Goal: Find specific page/section: Find specific page/section

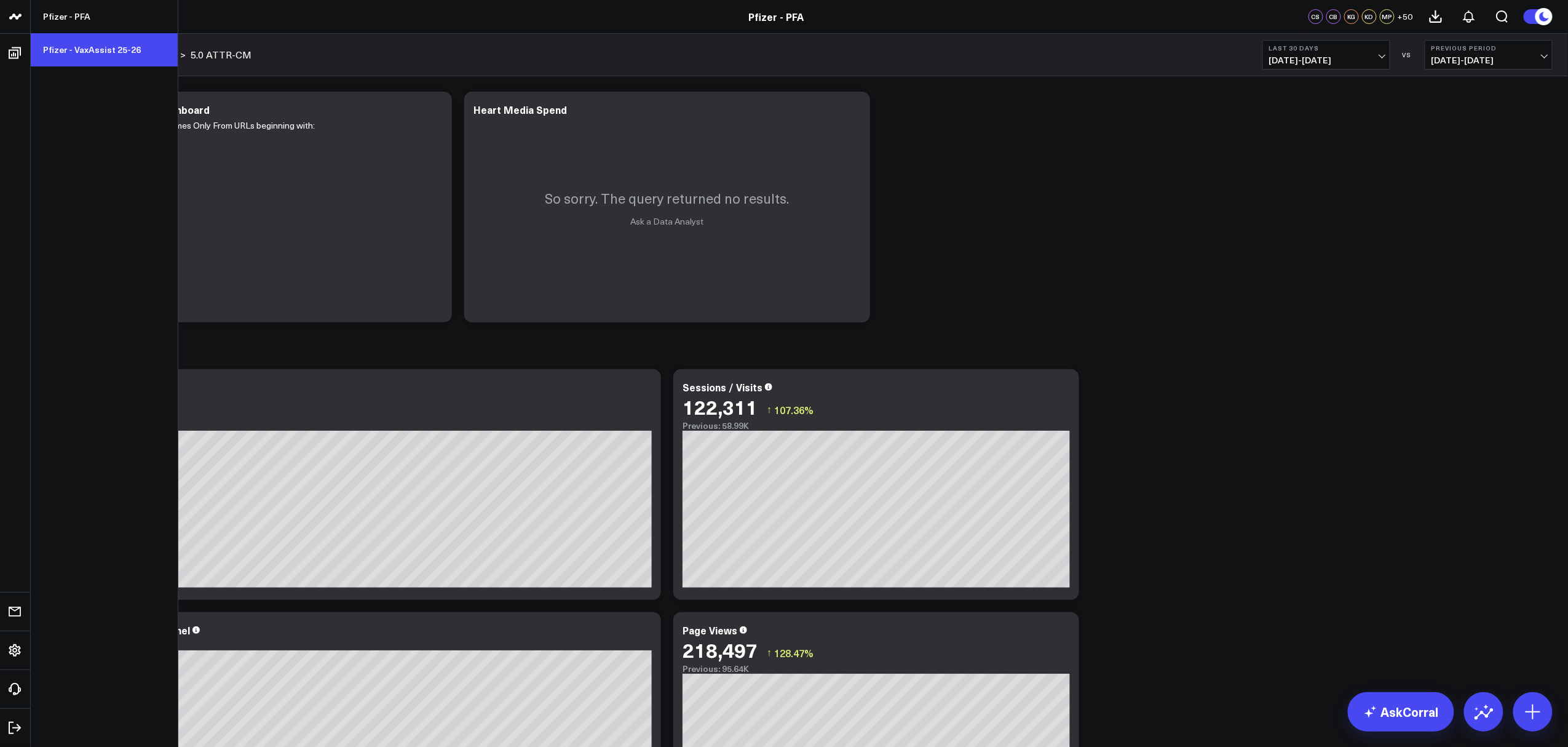
click at [75, 42] on link "Pfizer - VaxAssist 25-26" at bounding box center [104, 50] width 147 height 33
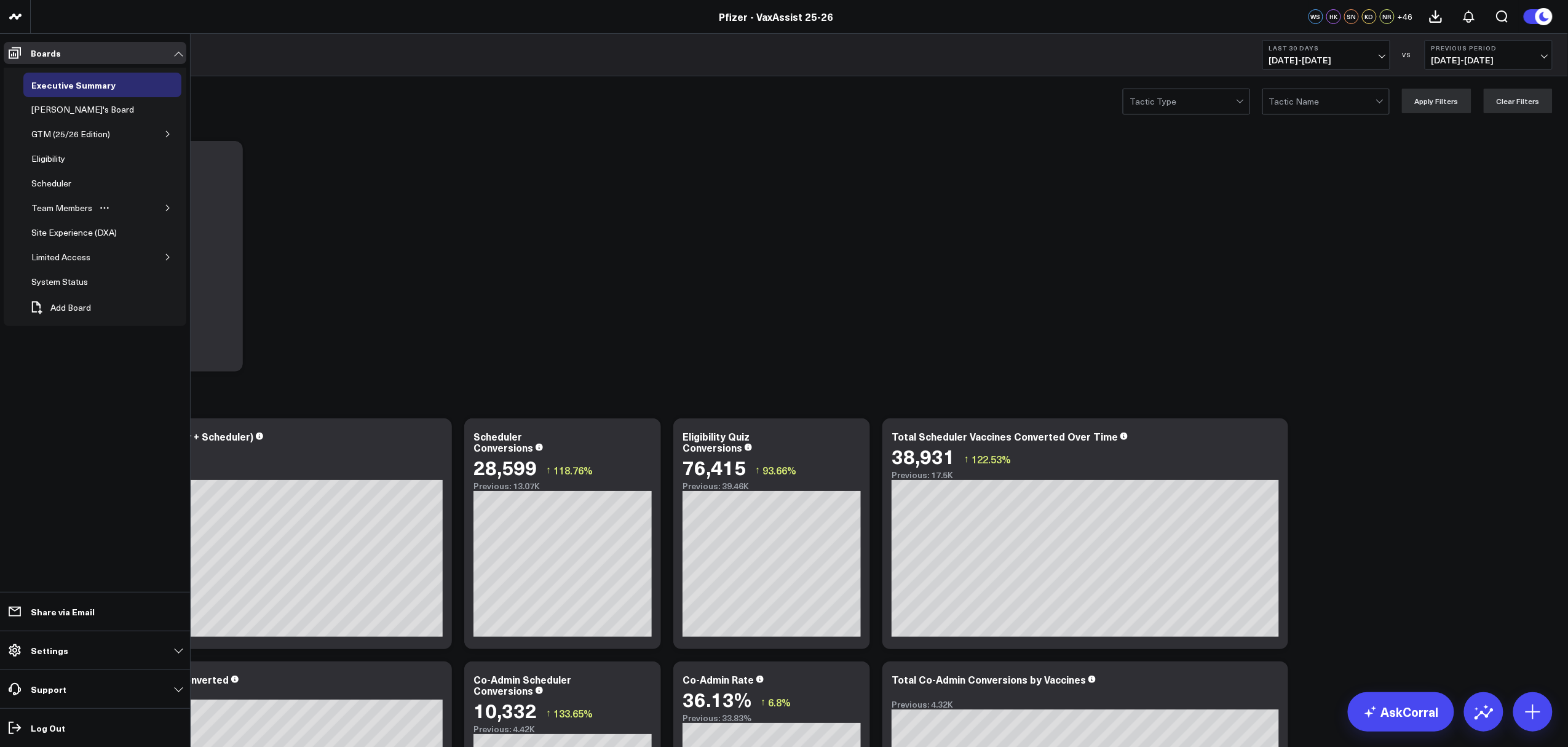
click at [163, 210] on button "button" at bounding box center [167, 207] width 12 height 12
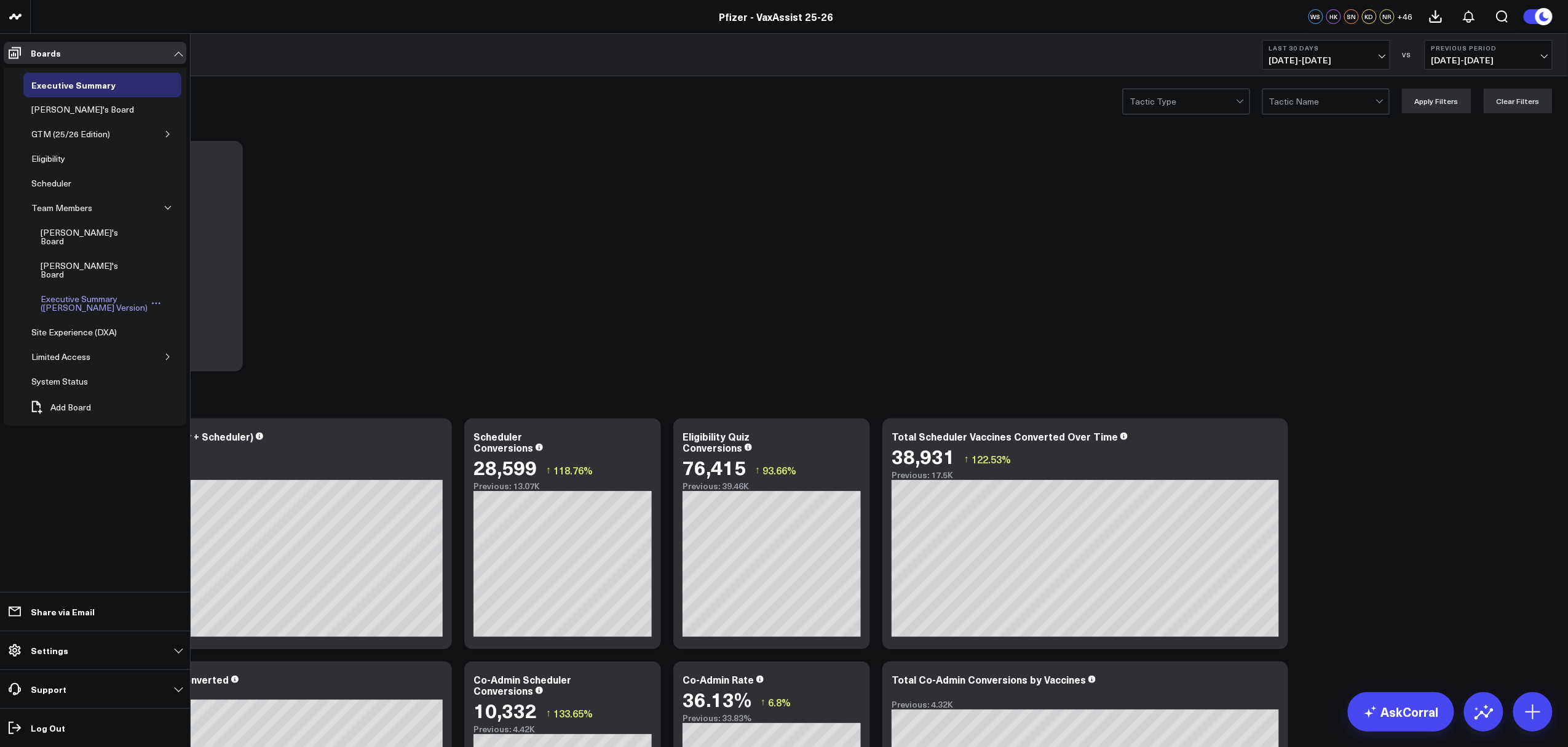
click at [84, 291] on div "Executive Summary ([PERSON_NAME] Version)" at bounding box center [94, 303] width 113 height 23
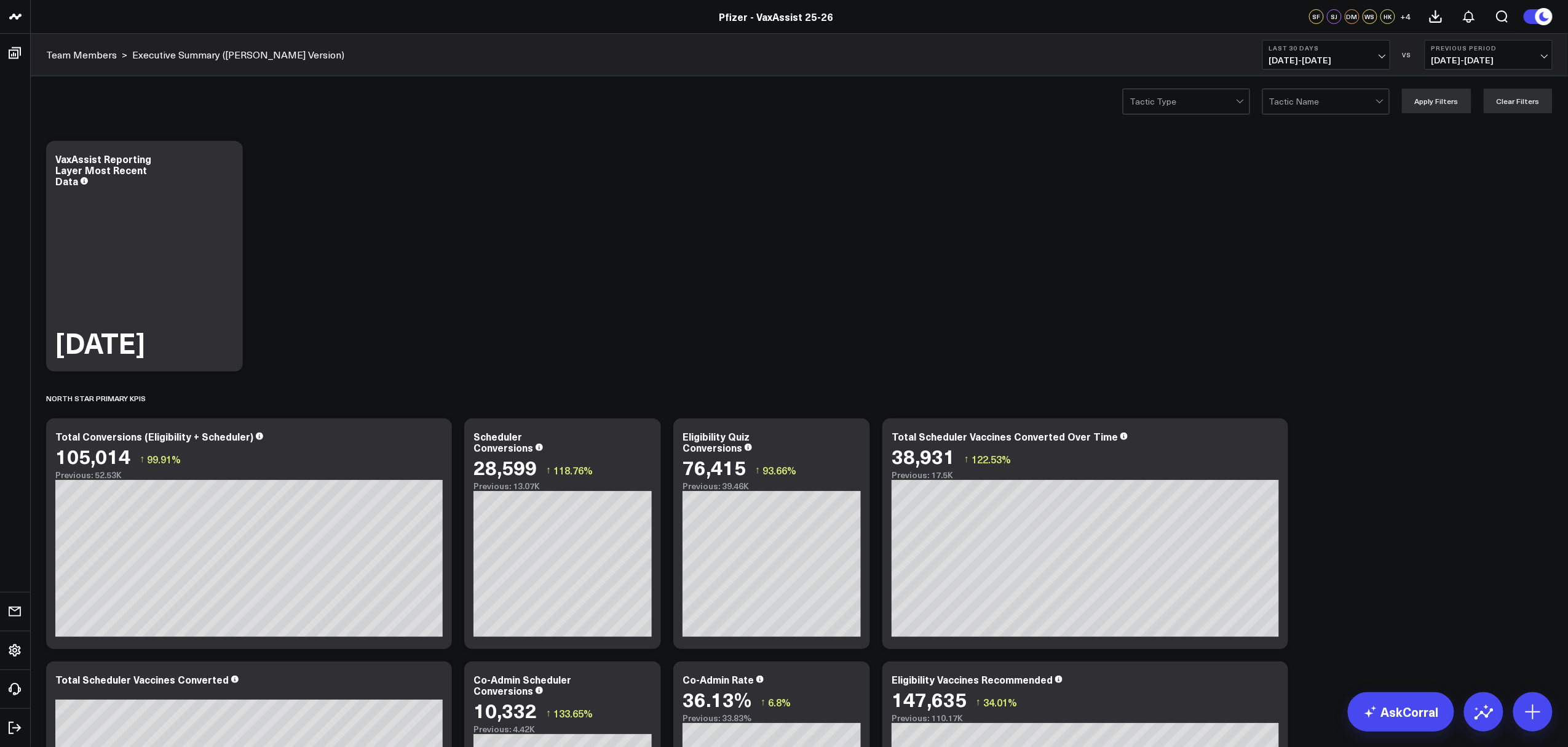
click at [1240, 101] on div at bounding box center [1240, 100] width 6 height 6
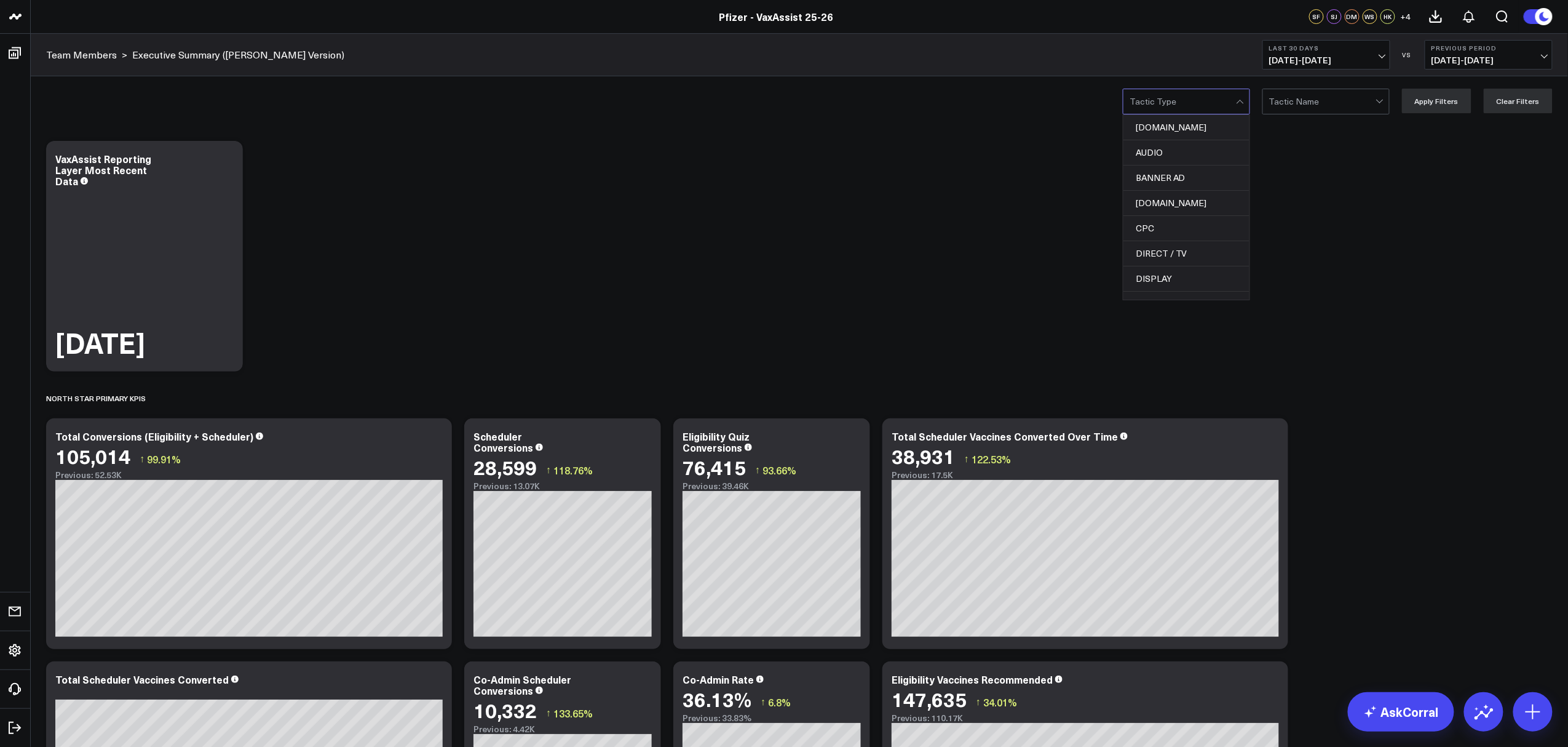
click at [1390, 104] on div "Tactic Name" at bounding box center [1326, 101] width 127 height 25
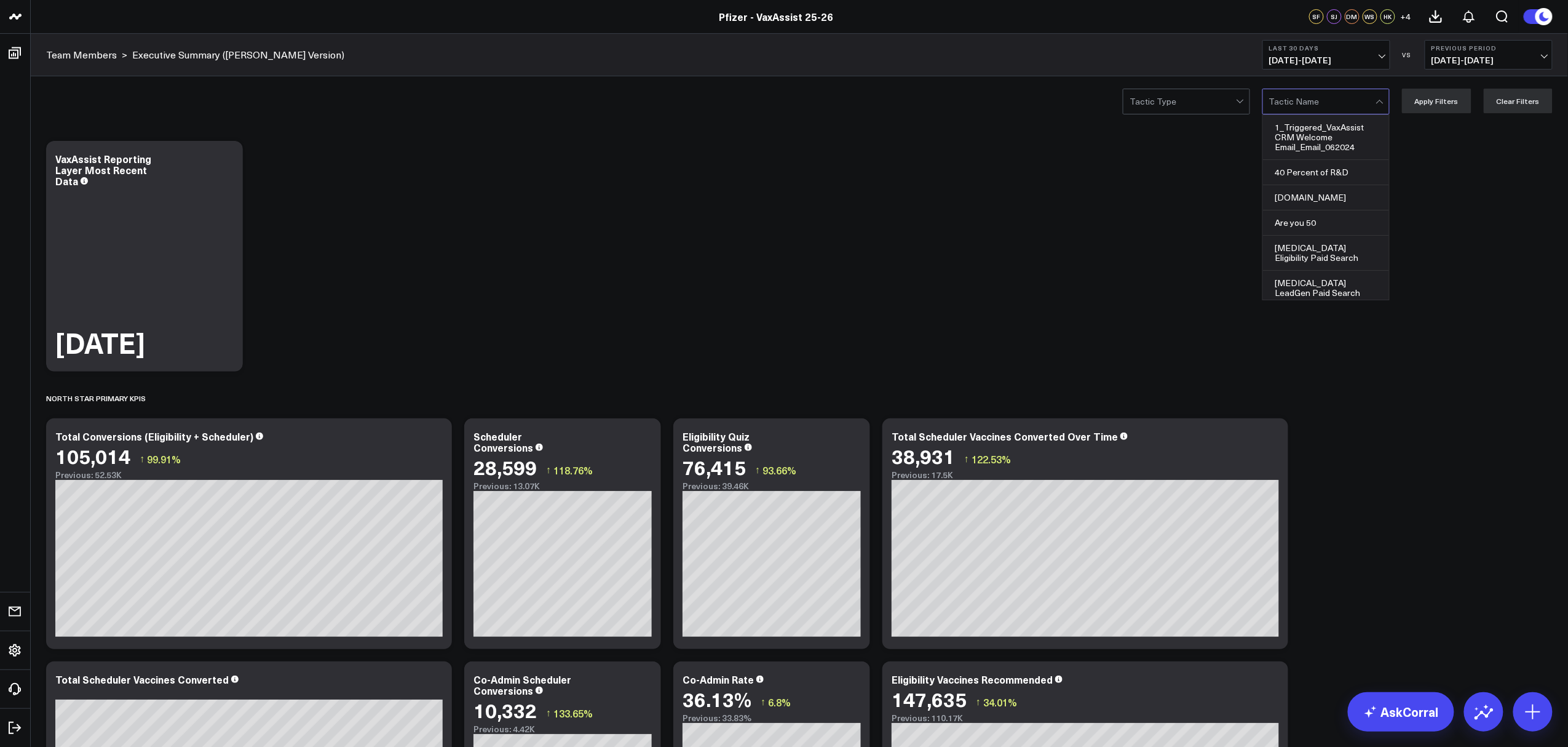
click at [1390, 104] on div "Tactic Name" at bounding box center [1326, 101] width 127 height 25
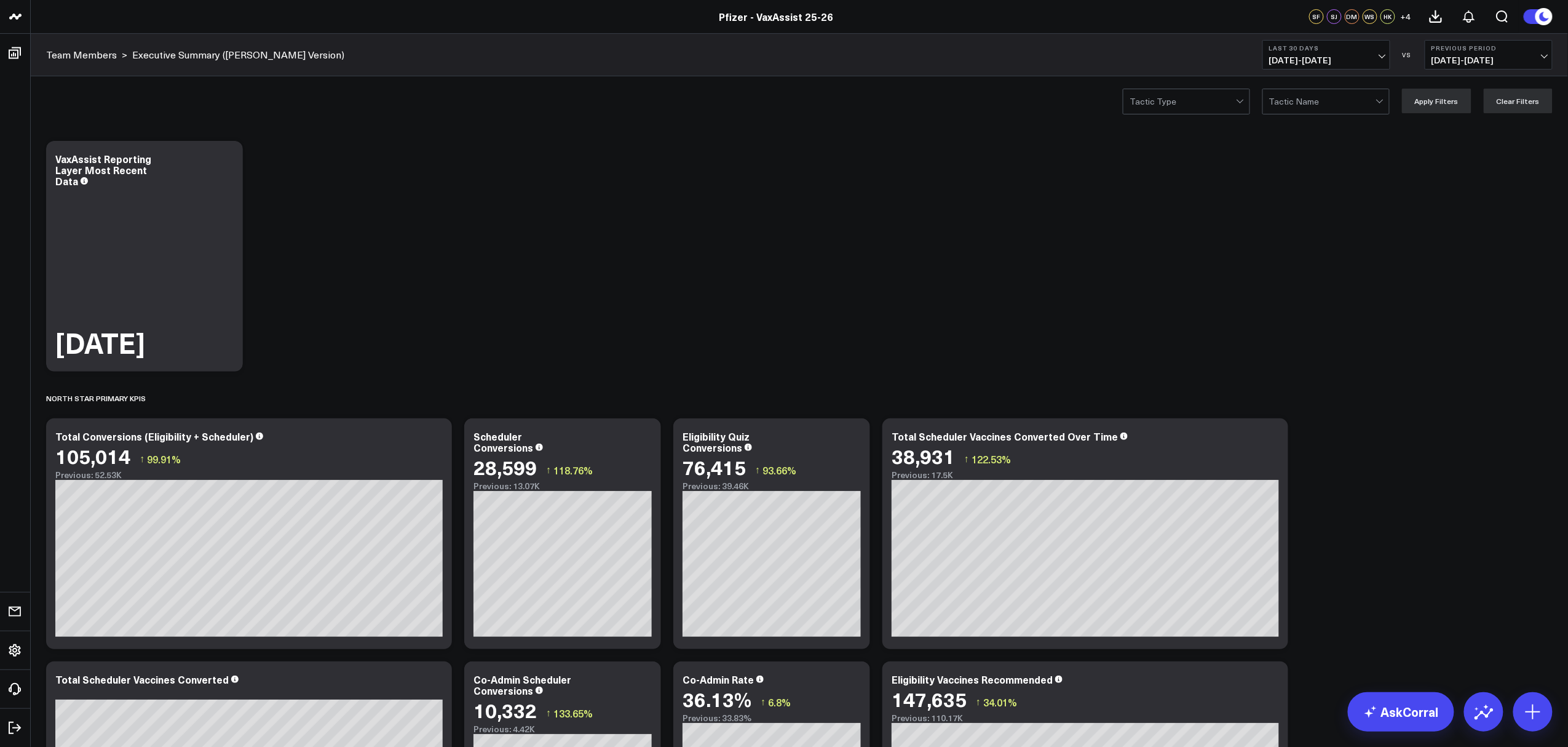
click at [1237, 111] on span at bounding box center [1236, 101] width 1 height 25
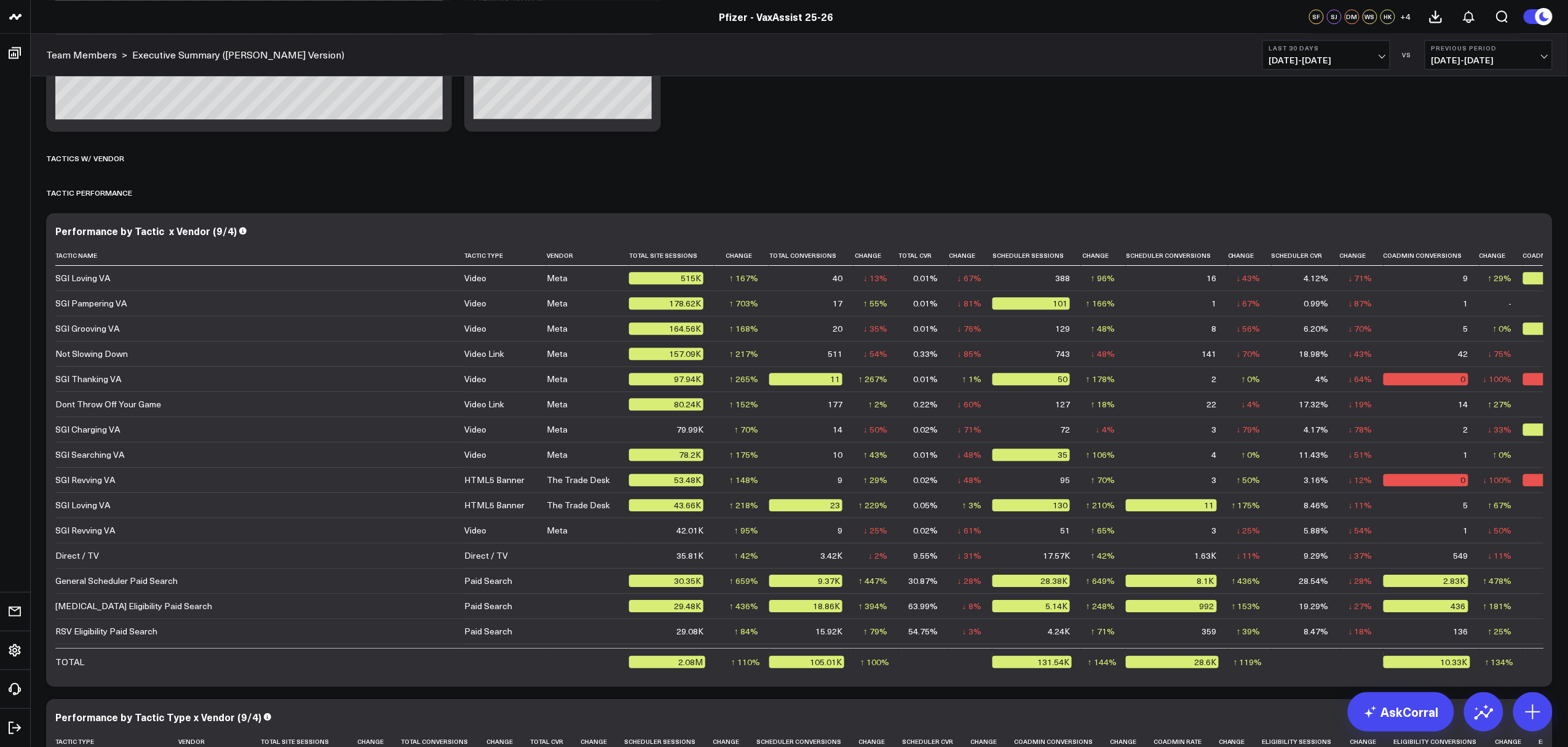
click at [1534, 63] on span "[DATE] - [DATE]" at bounding box center [1488, 61] width 115 height 10
click at [1469, 147] on link "No Comparison" at bounding box center [1488, 153] width 127 height 23
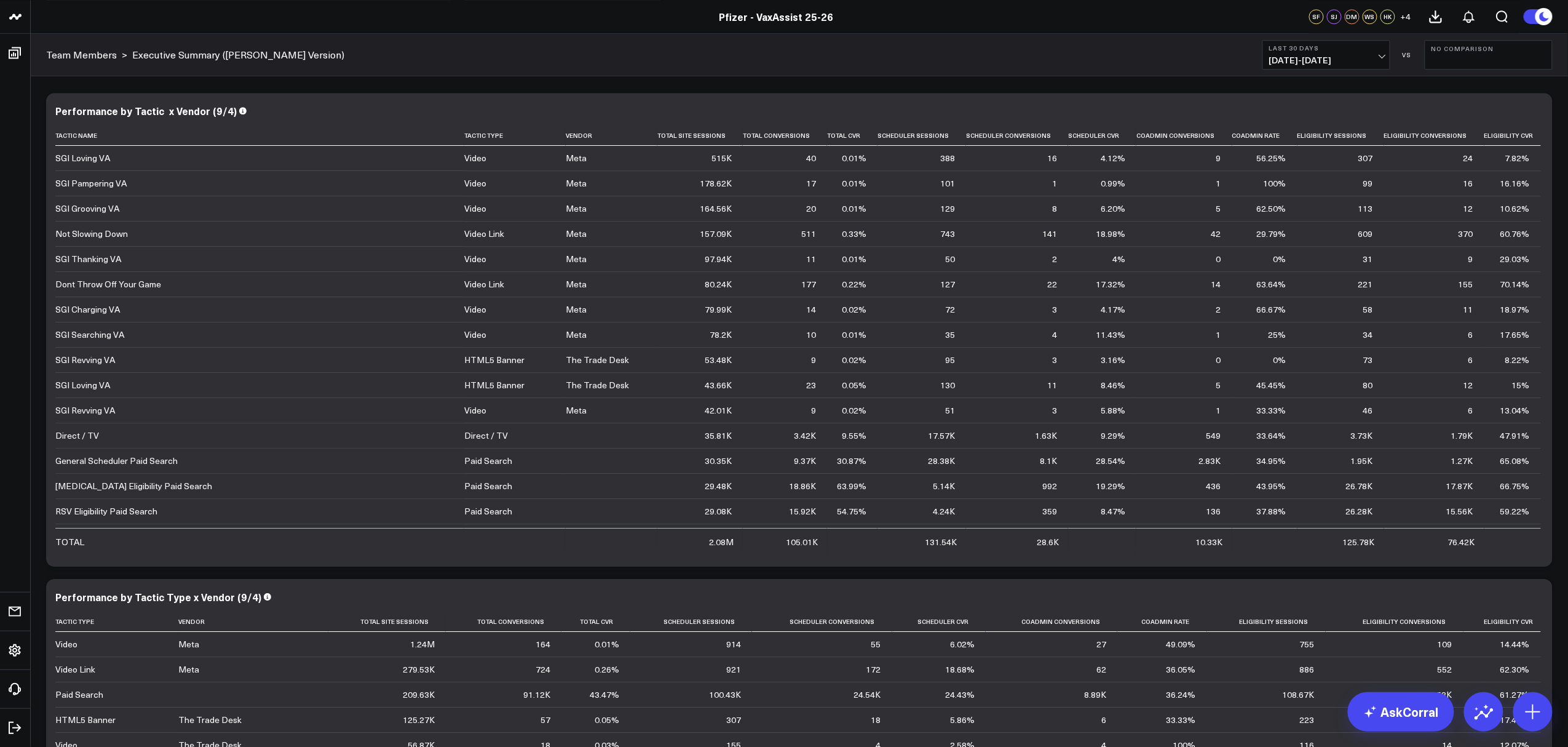
scroll to position [1660, 0]
